Goal: Find contact information: Find contact information

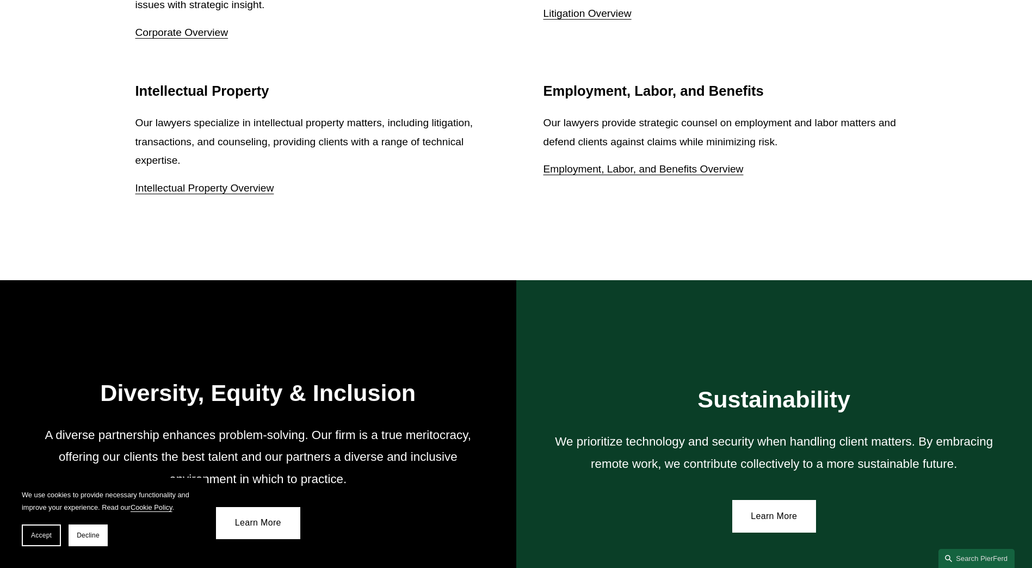
scroll to position [1935, 0]
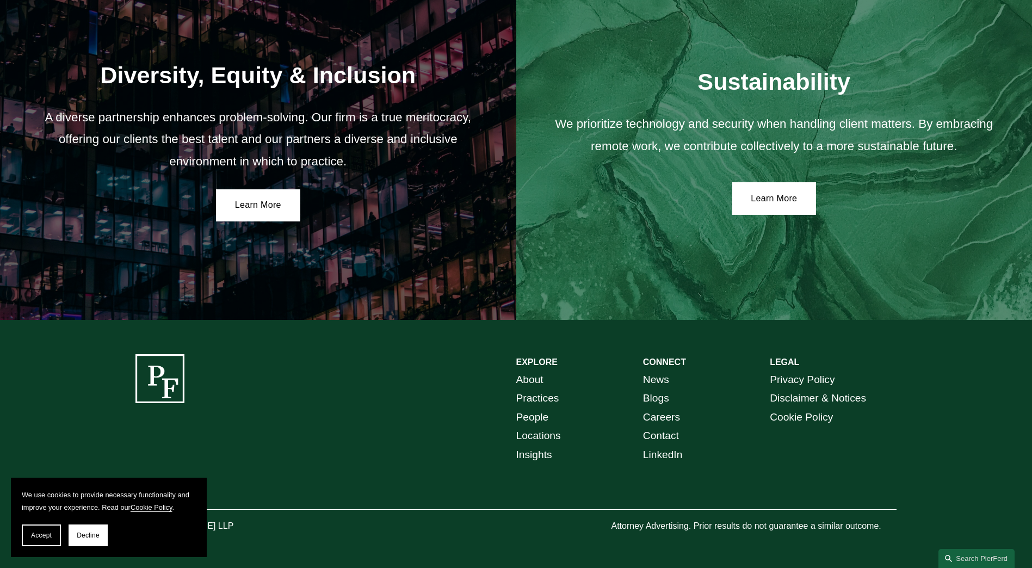
click at [525, 439] on link "Locations" at bounding box center [538, 436] width 45 height 19
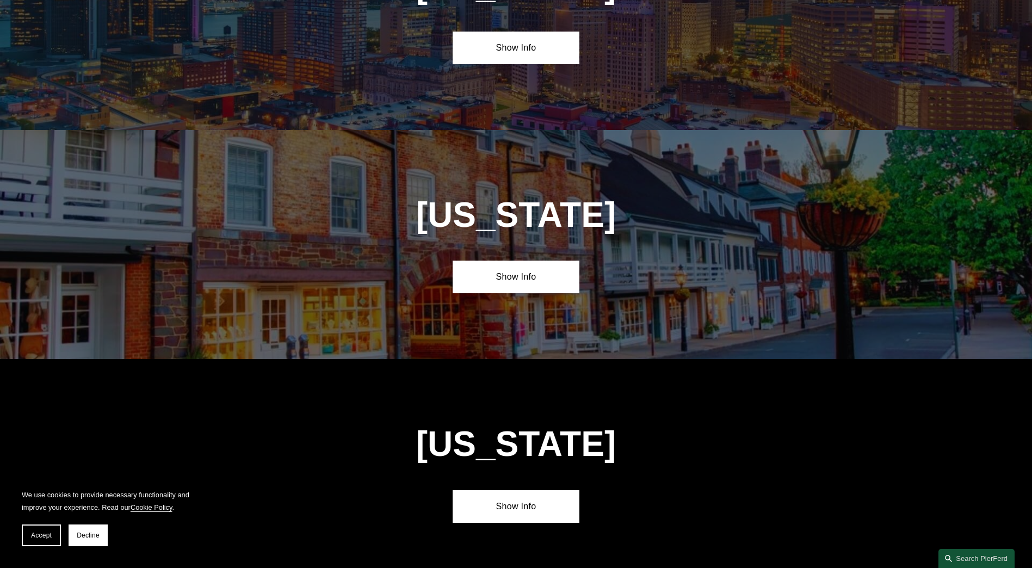
scroll to position [2508, 0]
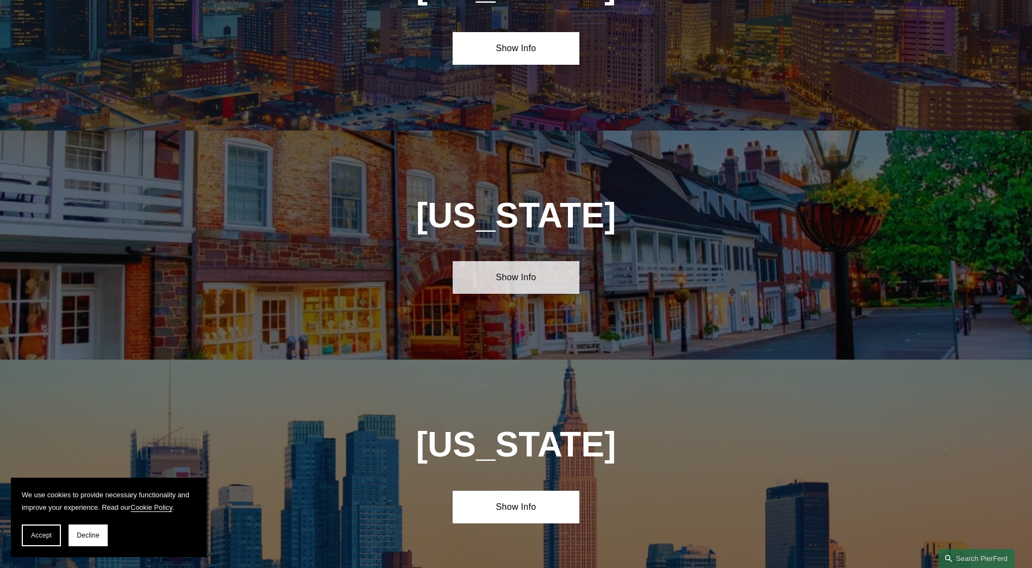
click at [538, 261] on link "Show Info" at bounding box center [516, 277] width 127 height 33
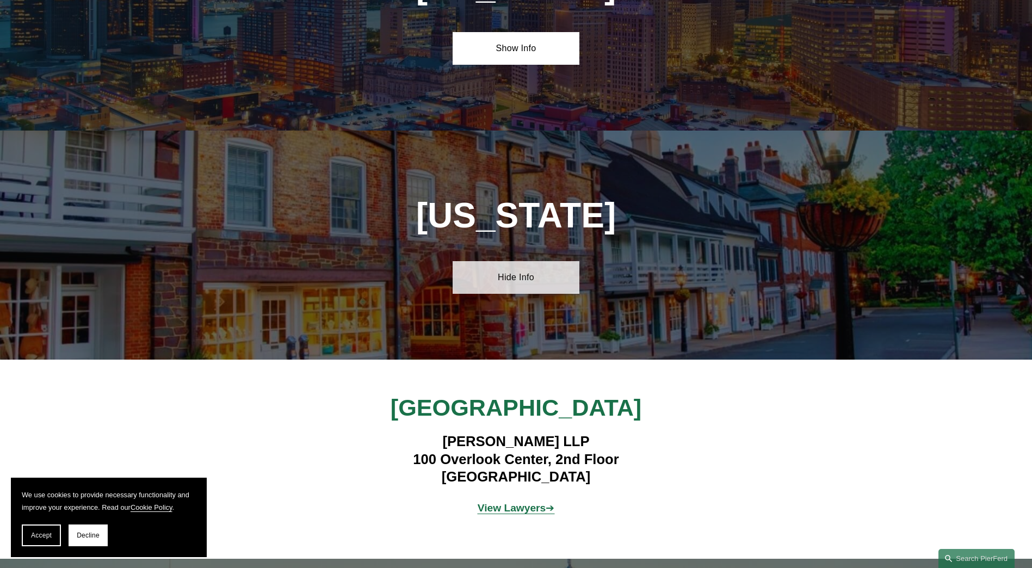
click at [490, 261] on link "Hide Info" at bounding box center [516, 277] width 127 height 33
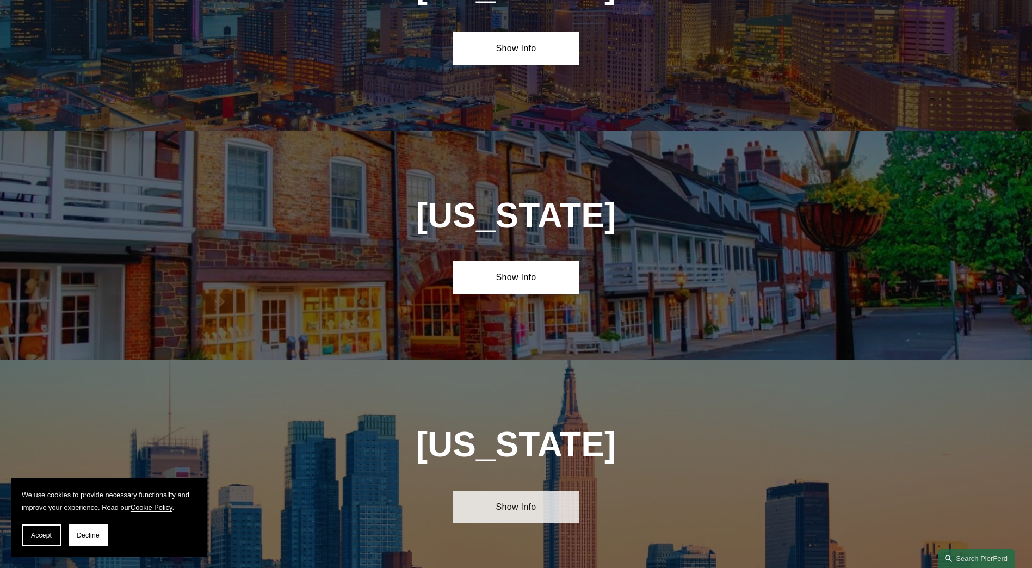
click at [497, 491] on link "Show Info" at bounding box center [516, 507] width 127 height 33
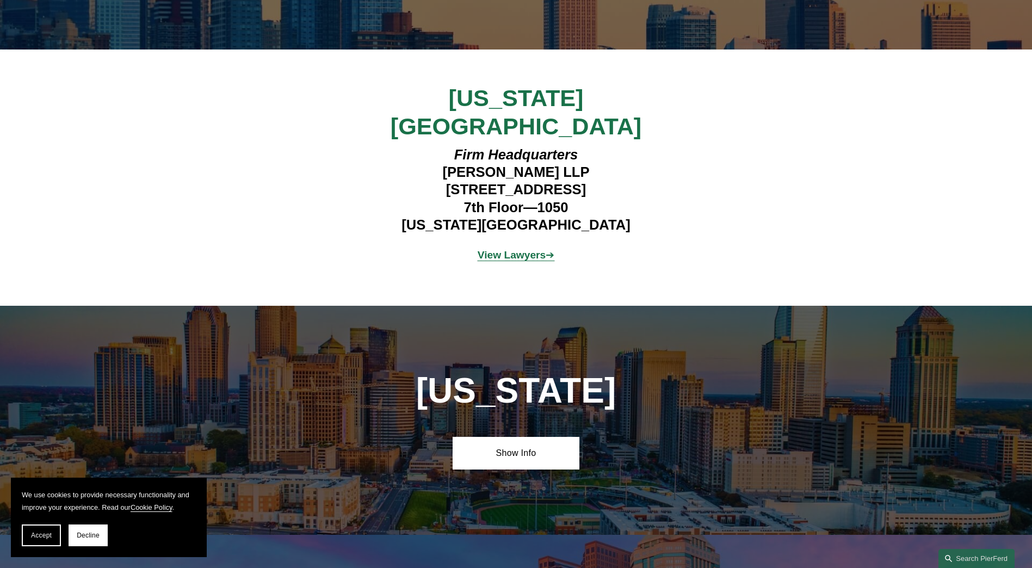
scroll to position [3047, 0]
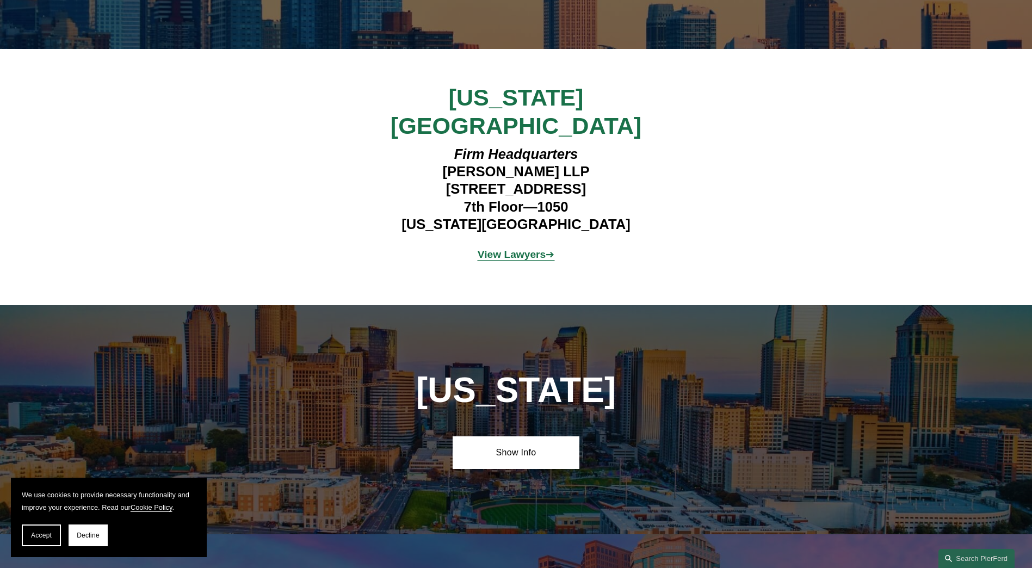
click at [507, 249] on strong "View Lawyers" at bounding box center [512, 254] width 69 height 11
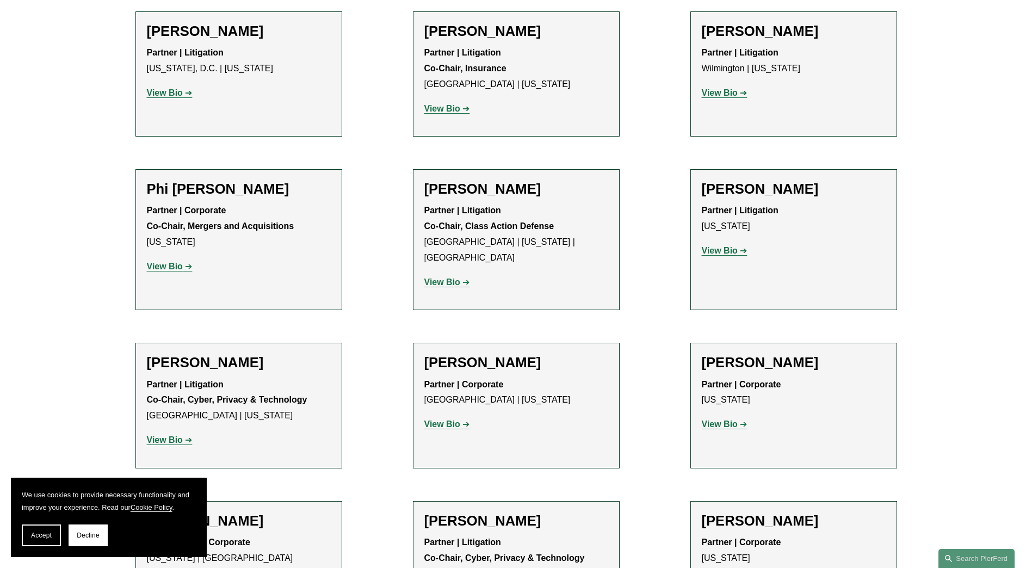
scroll to position [2794, 0]
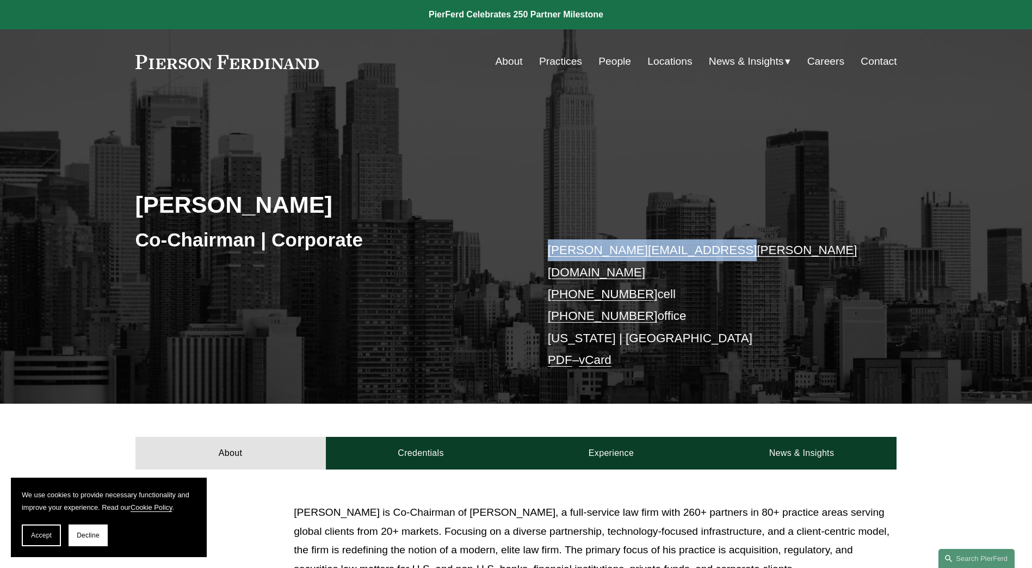
drag, startPoint x: 720, startPoint y: 251, endPoint x: 550, endPoint y: 256, distance: 169.9
click at [550, 256] on p "michael.pierson@pierferd.com +1.202.445.3779 cell +1.332.236.8074 office New Yo…" at bounding box center [706, 305] width 317 height 132
copy link "michael.pierson@pierferd.com"
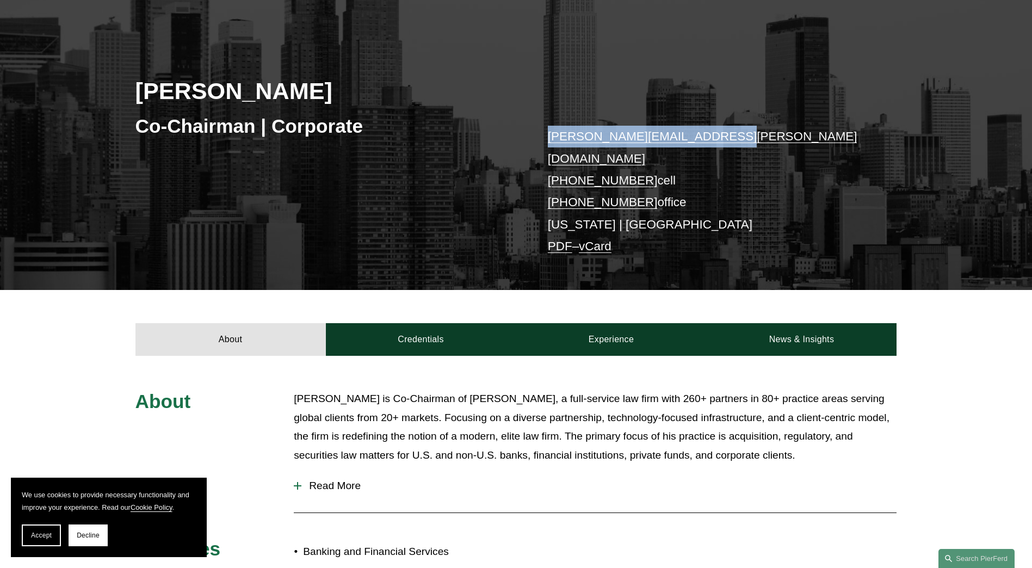
scroll to position [113, 0]
drag, startPoint x: 537, startPoint y: 181, endPoint x: 640, endPoint y: 184, distance: 104.0
click at [640, 184] on div "Michael Pierson Co-Chairman | Corporate michael.pierson@pierferd.com +1.202.445…" at bounding box center [516, 151] width 1032 height 279
copy link "+1.332.236.8074"
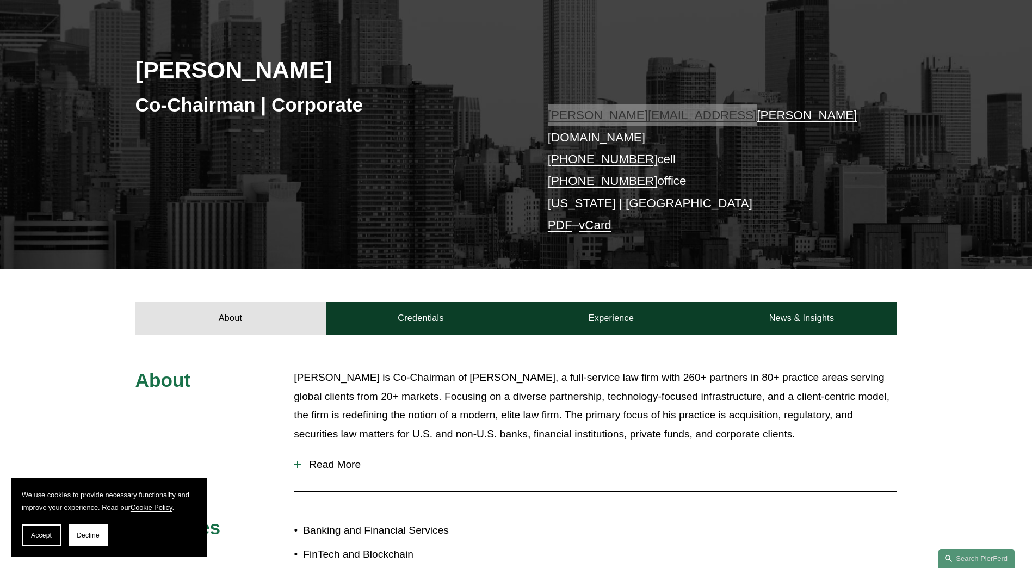
scroll to position [0, 0]
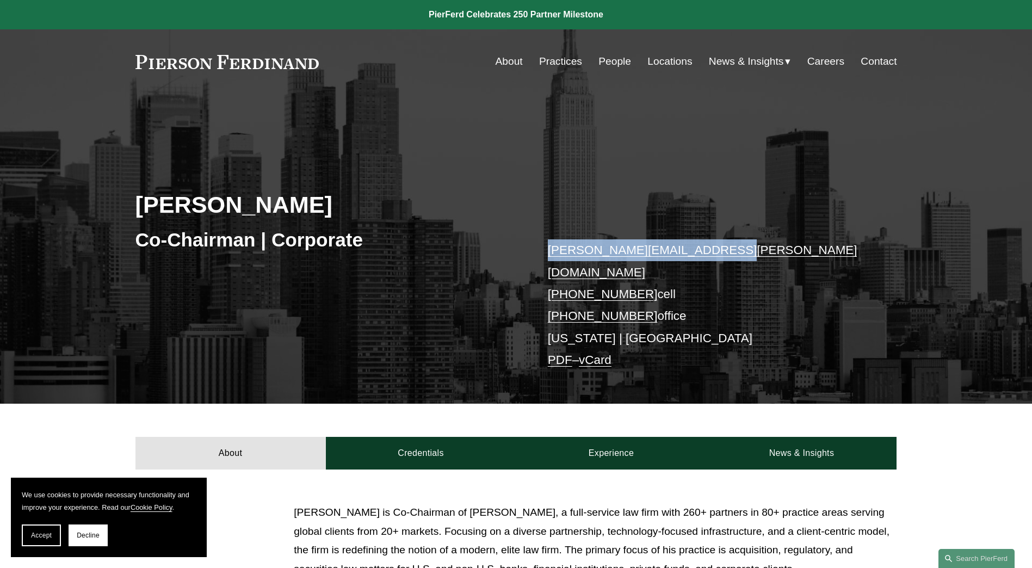
click at [556, 65] on link "Practices" at bounding box center [560, 61] width 43 height 21
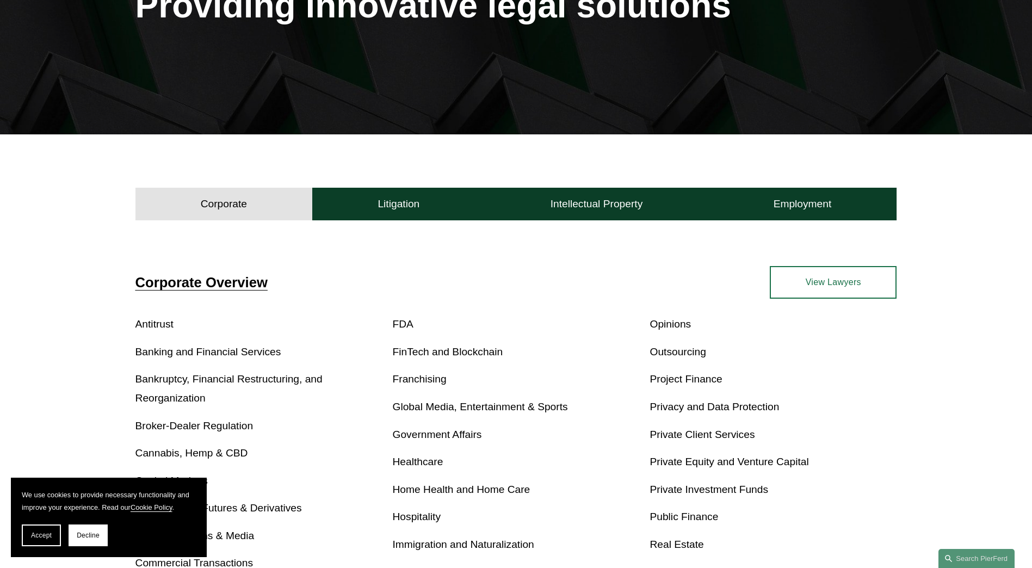
scroll to position [194, 0]
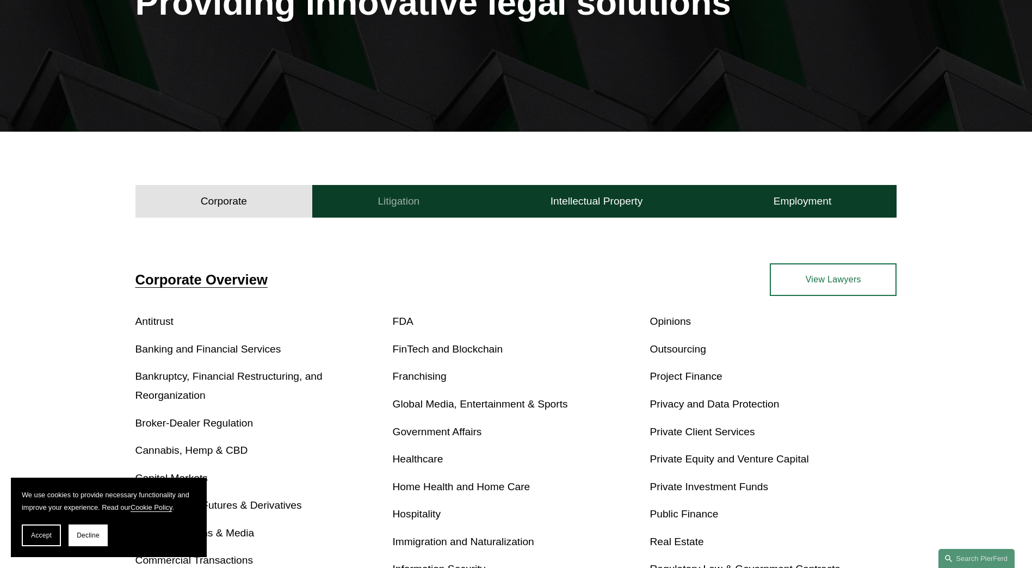
click at [388, 202] on h4 "Litigation" at bounding box center [399, 201] width 42 height 13
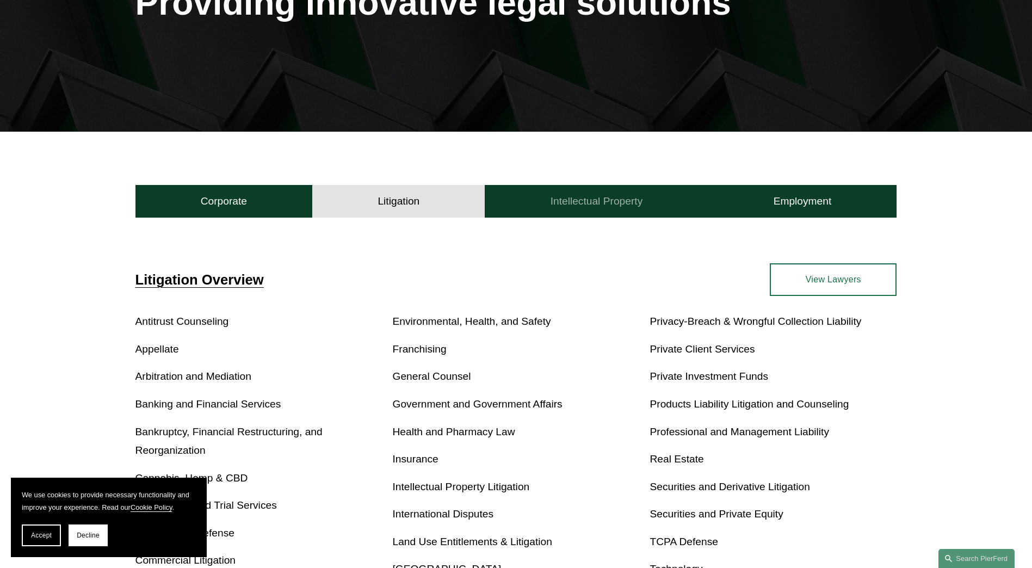
click at [554, 210] on button "Intellectual Property" at bounding box center [596, 201] width 223 height 33
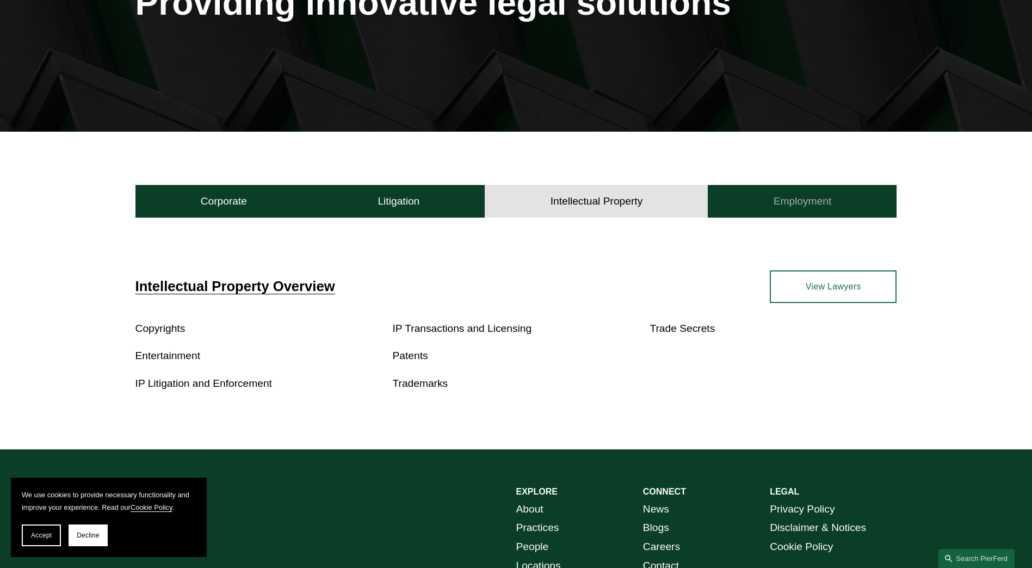
click at [809, 201] on h4 "Employment" at bounding box center [803, 201] width 58 height 13
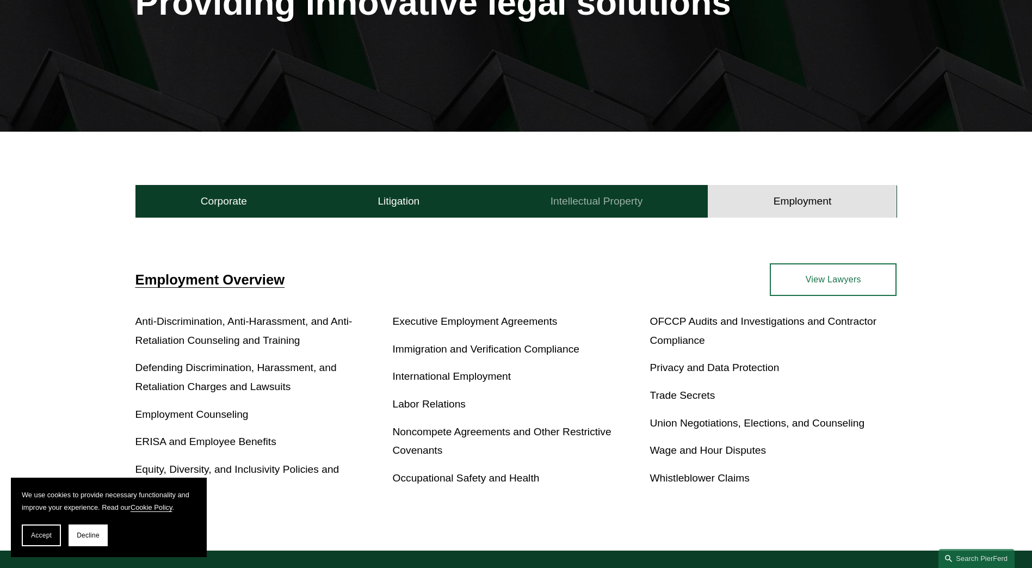
click at [617, 201] on h4 "Intellectual Property" at bounding box center [597, 201] width 93 height 13
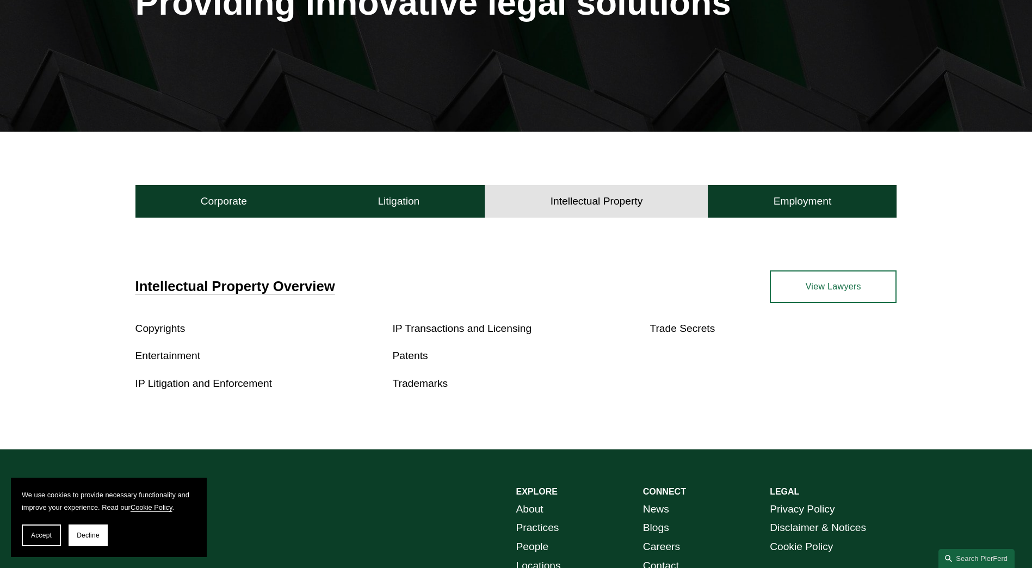
scroll to position [325, 0]
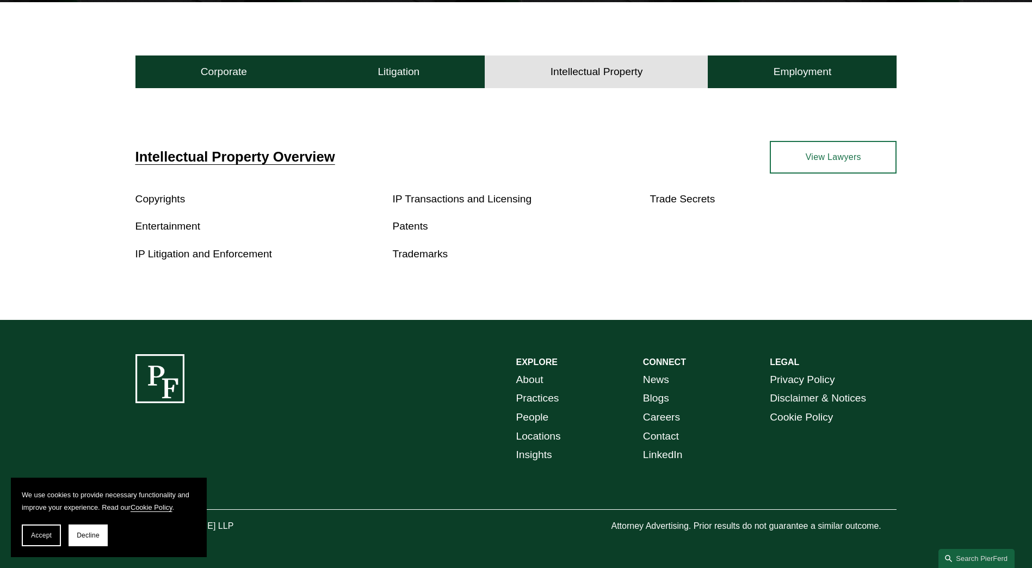
click at [650, 379] on link "News" at bounding box center [656, 380] width 26 height 19
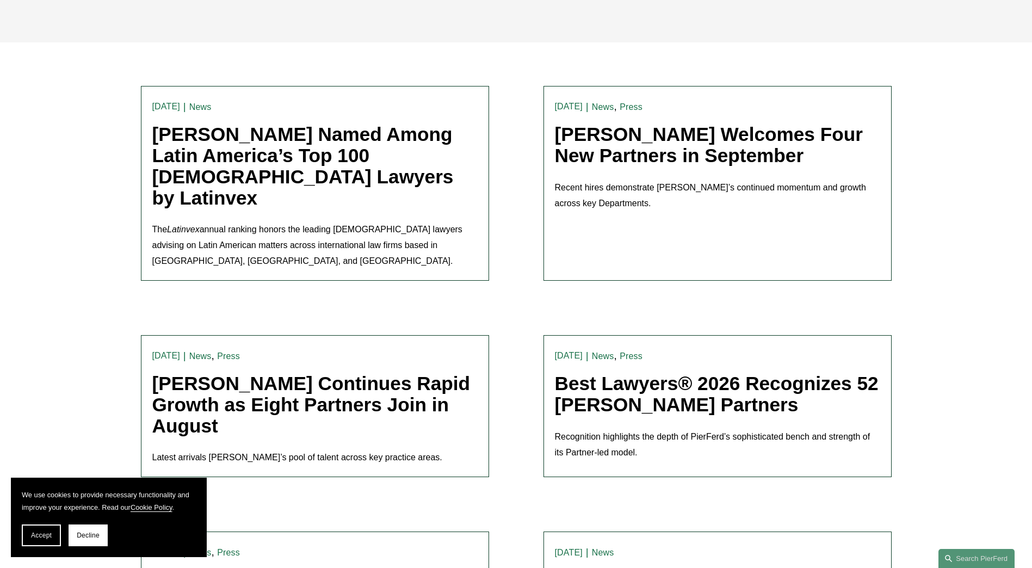
scroll to position [287, 0]
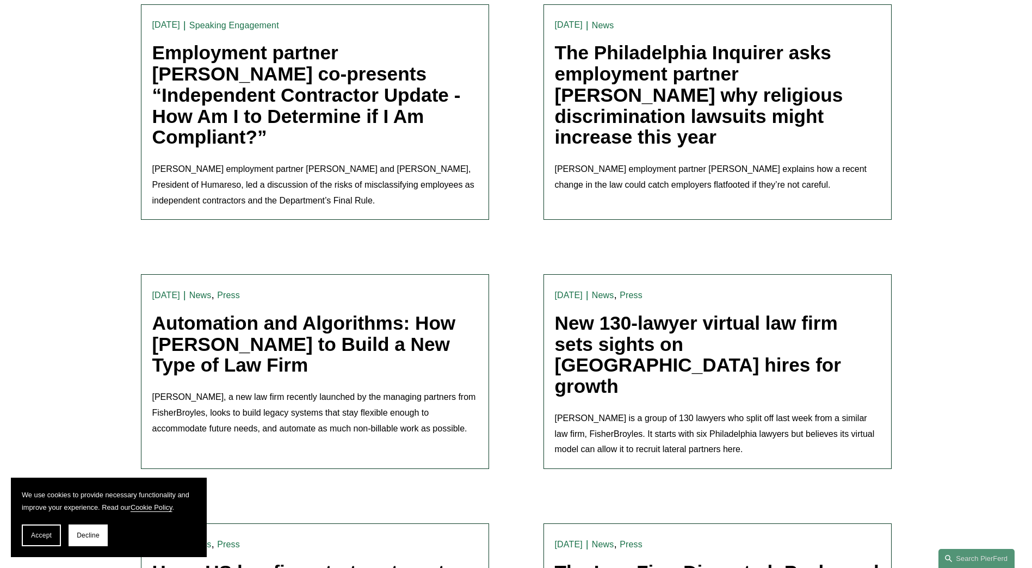
scroll to position [481, 0]
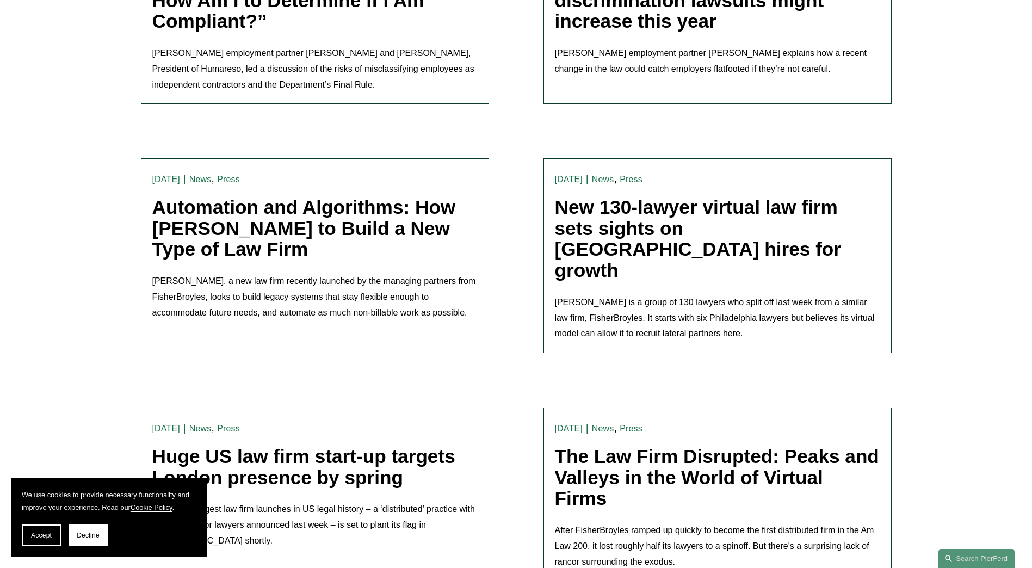
click at [640, 196] on link "New 130-lawyer virtual law firm sets sights on [GEOGRAPHIC_DATA] hires for grow…" at bounding box center [698, 238] width 287 height 84
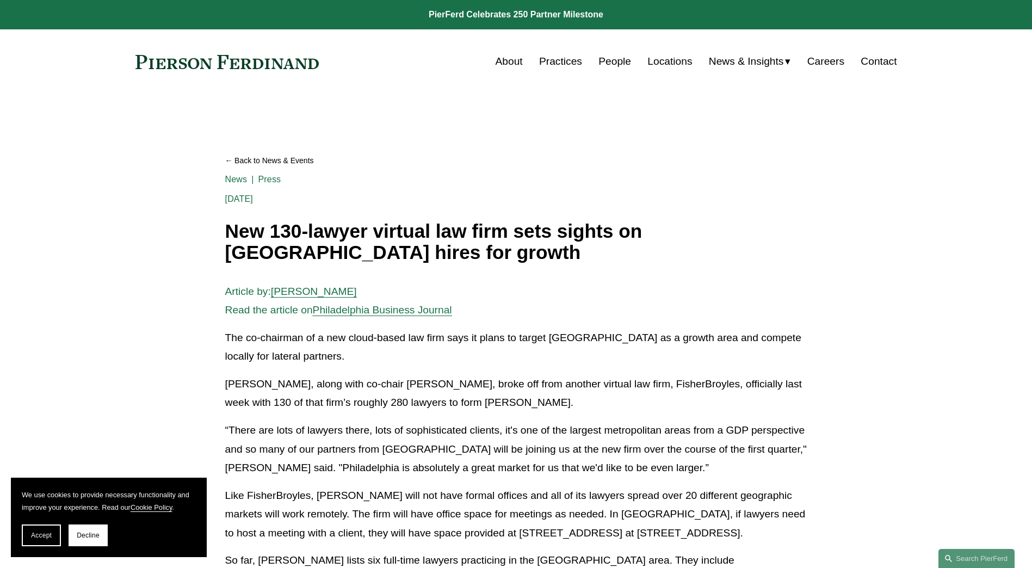
click at [608, 60] on link "People" at bounding box center [615, 61] width 33 height 21
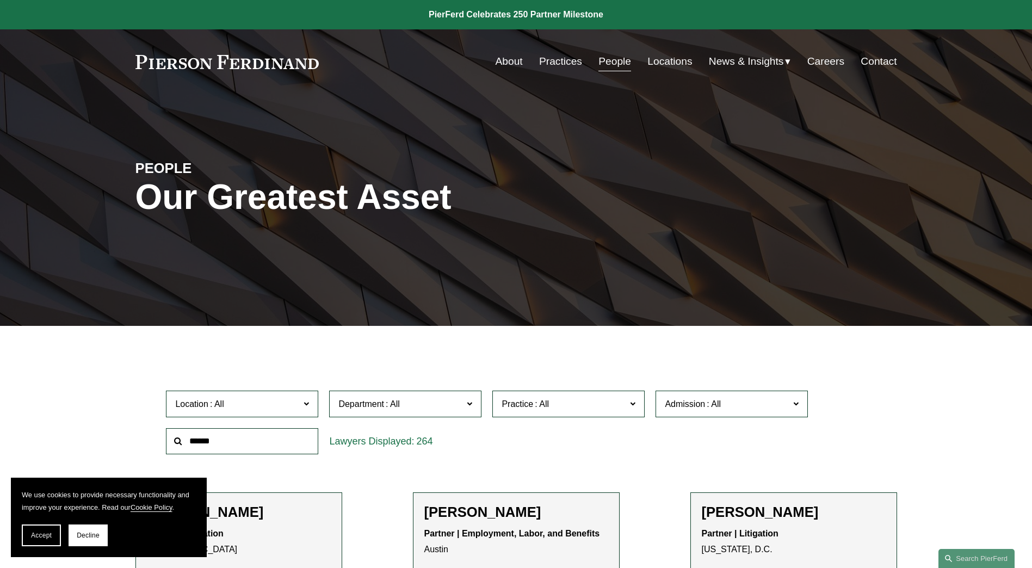
click at [293, 404] on span "Location" at bounding box center [237, 404] width 125 height 15
click at [0, 0] on link "[GEOGRAPHIC_DATA]" at bounding box center [0, 0] width 0 height 0
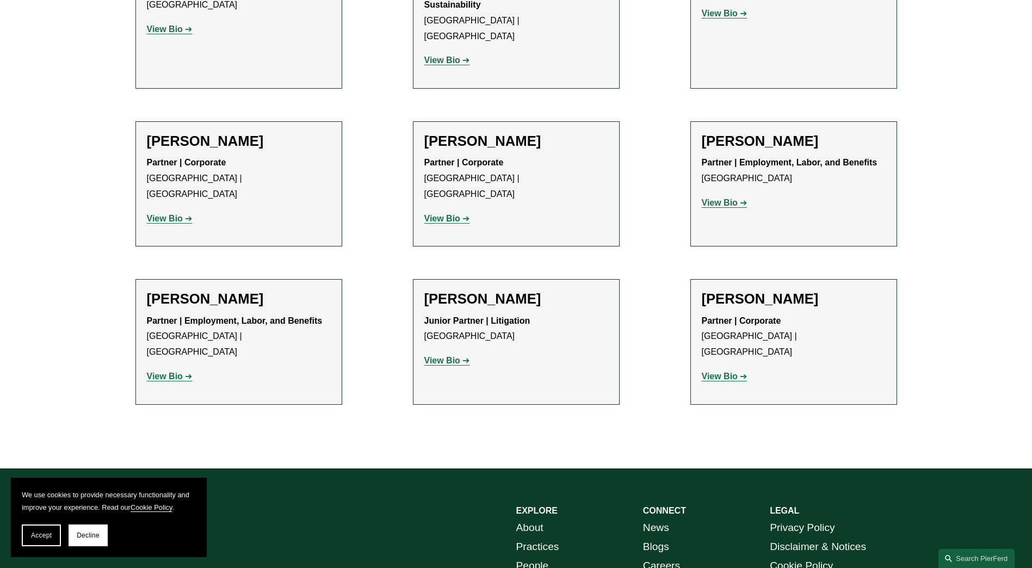
scroll to position [1739, 0]
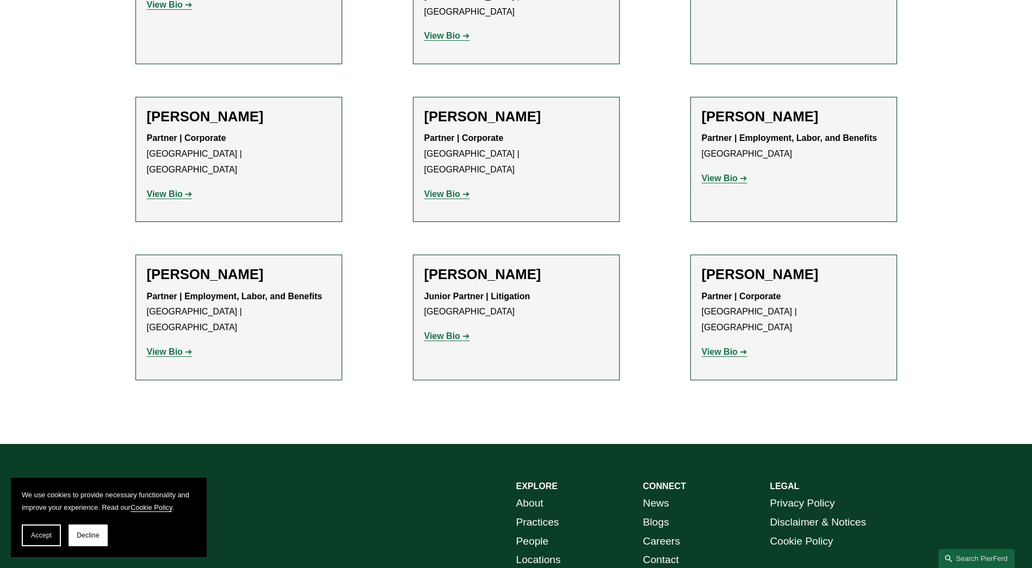
click at [746, 266] on h2 "Craig F. Zappetti" at bounding box center [794, 274] width 184 height 17
click at [724, 347] on strong "View Bio" at bounding box center [720, 351] width 36 height 9
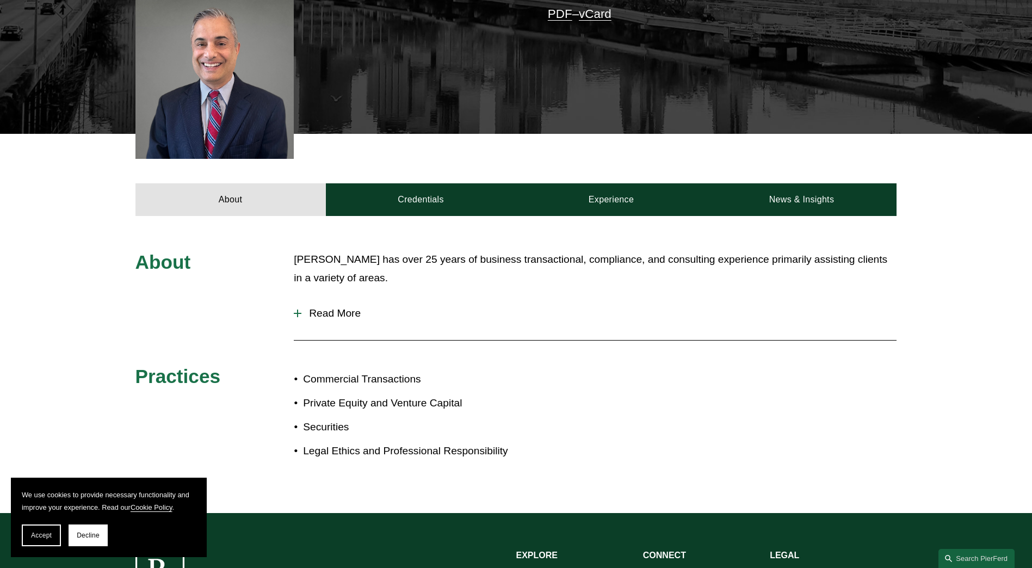
scroll to position [303, 0]
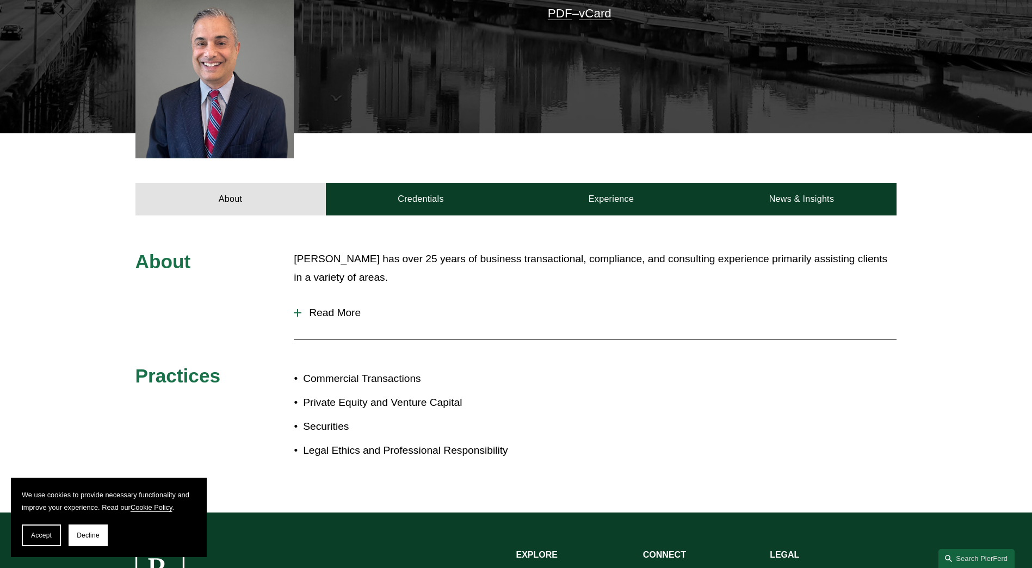
click at [338, 317] on span "Read More" at bounding box center [598, 313] width 595 height 12
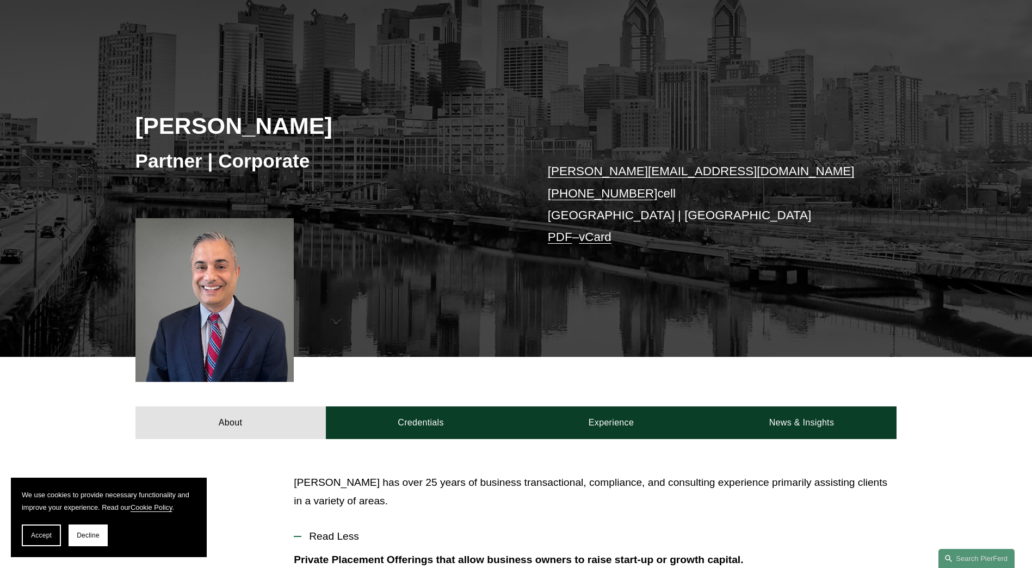
scroll to position [0, 0]
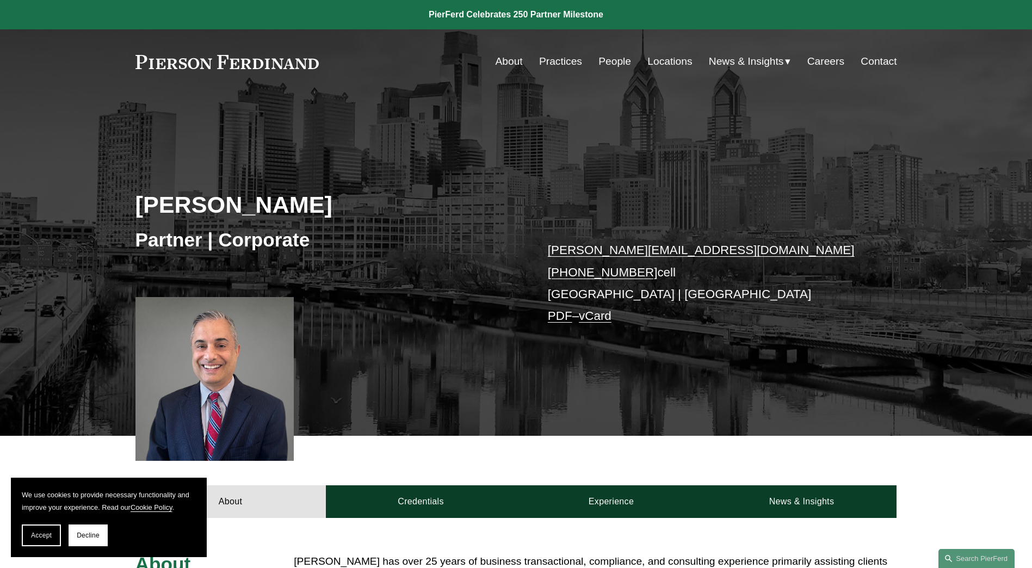
click at [661, 63] on link "Locations" at bounding box center [670, 61] width 45 height 21
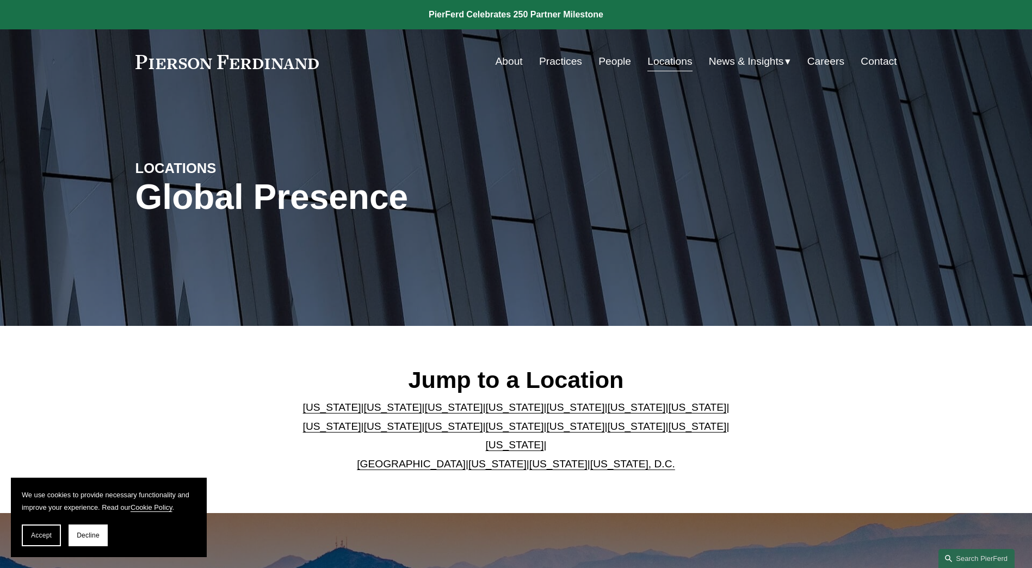
click at [668, 413] on link "[US_STATE]" at bounding box center [697, 407] width 58 height 11
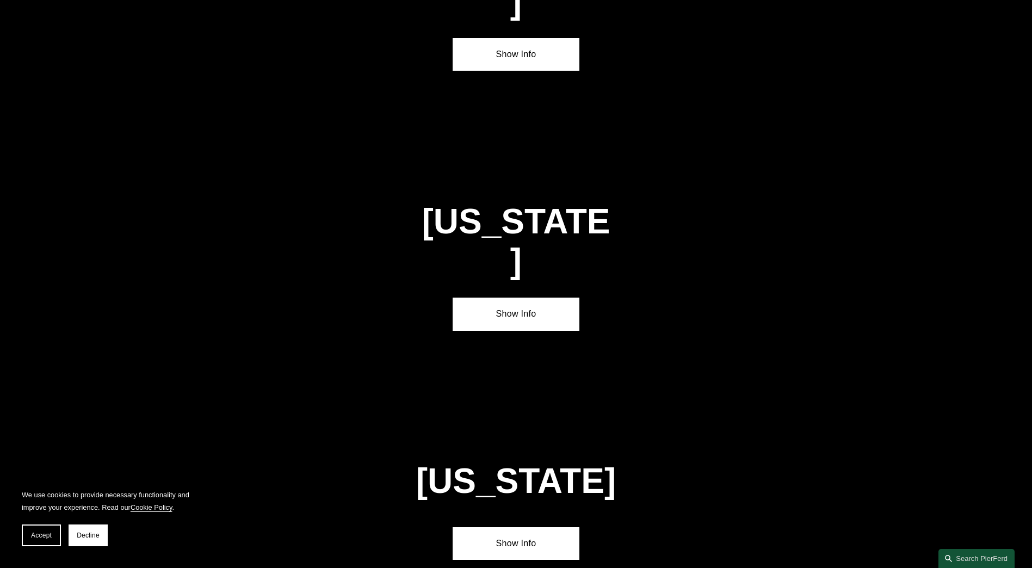
scroll to position [1889, 0]
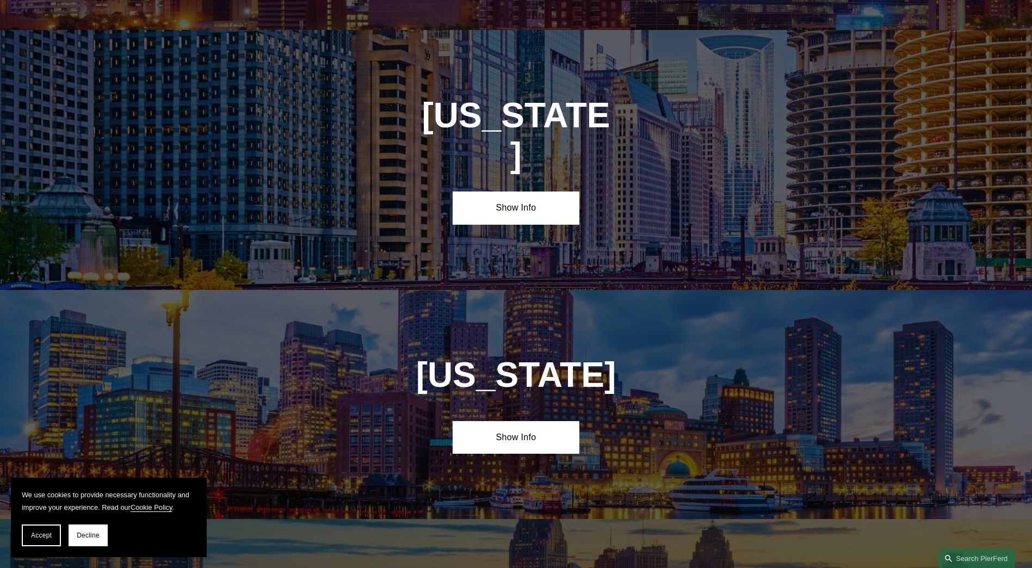
click at [515, 164] on div "Illinois Show Info" at bounding box center [516, 160] width 1032 height 260
click at [512, 192] on link "Show Info" at bounding box center [516, 208] width 127 height 33
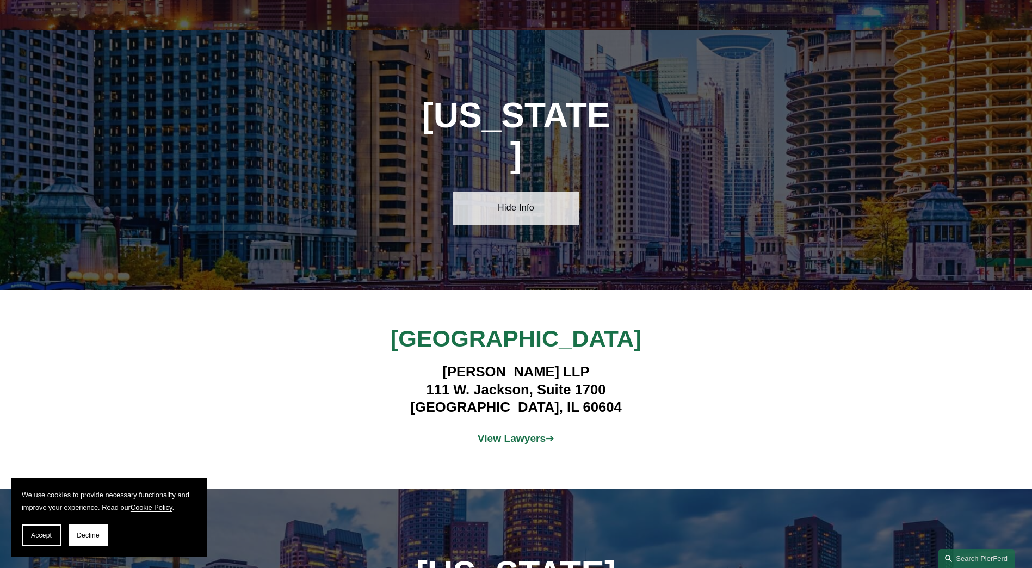
click at [512, 192] on link "Hide Info" at bounding box center [516, 208] width 127 height 33
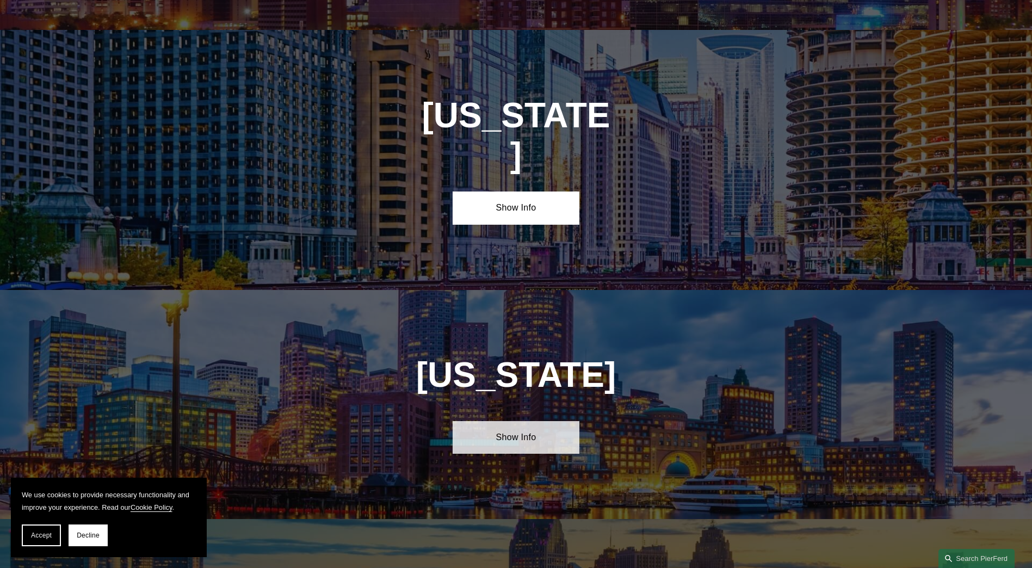
click at [538, 421] on link "Show Info" at bounding box center [516, 437] width 127 height 33
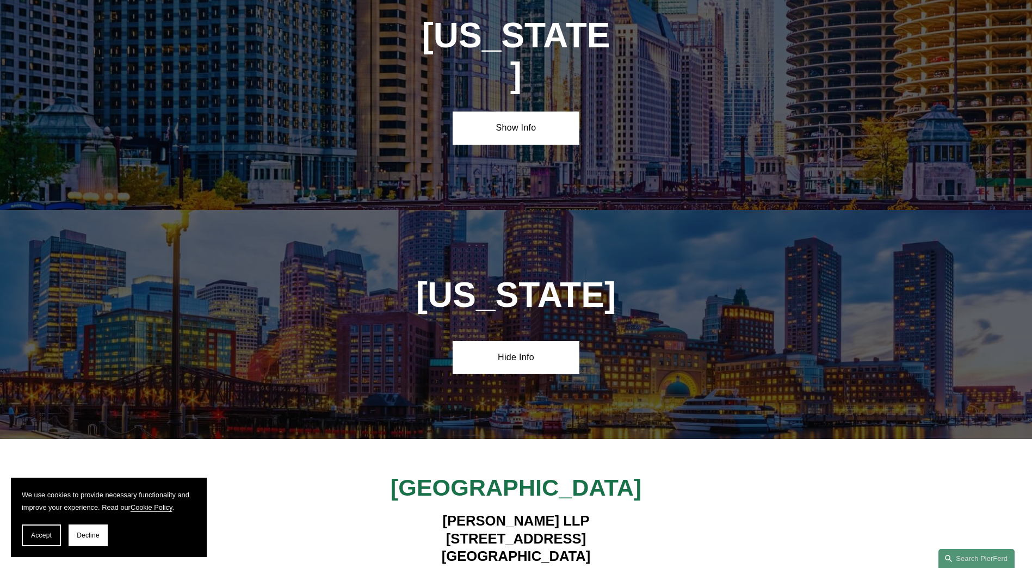
scroll to position [1989, 0]
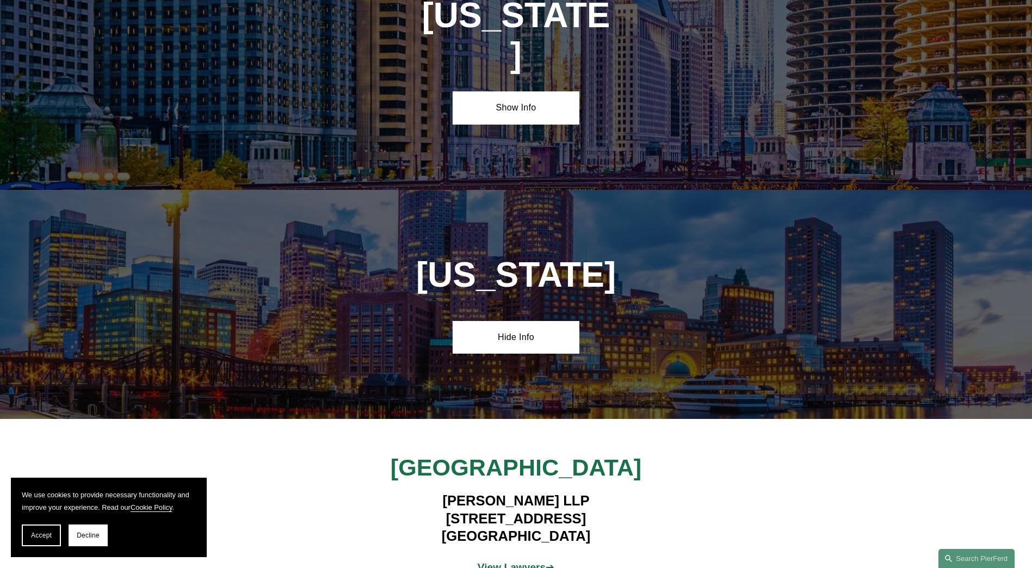
click at [500, 562] on strong "View Lawyers" at bounding box center [512, 567] width 69 height 11
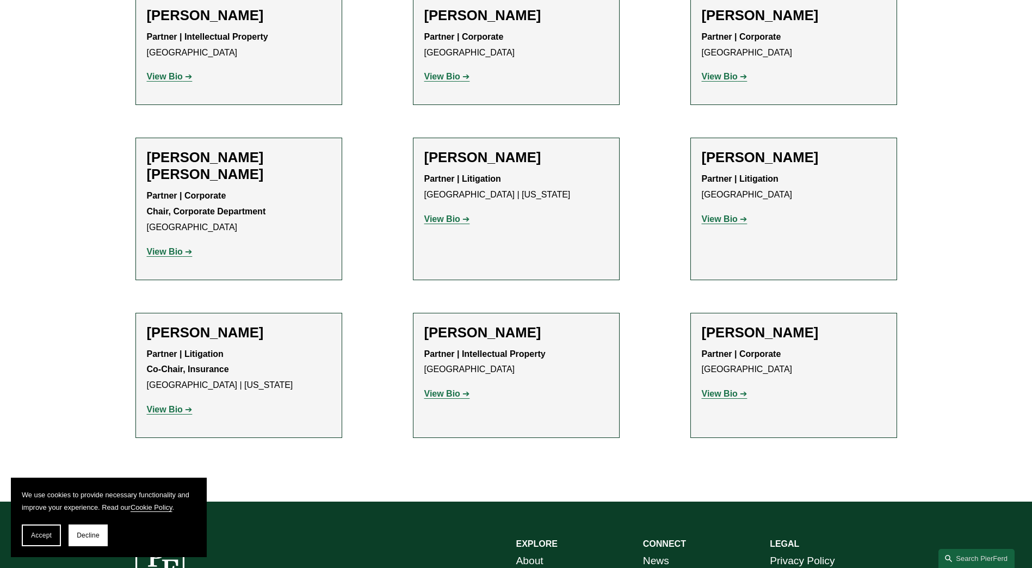
scroll to position [656, 0]
